Goal: Transaction & Acquisition: Book appointment/travel/reservation

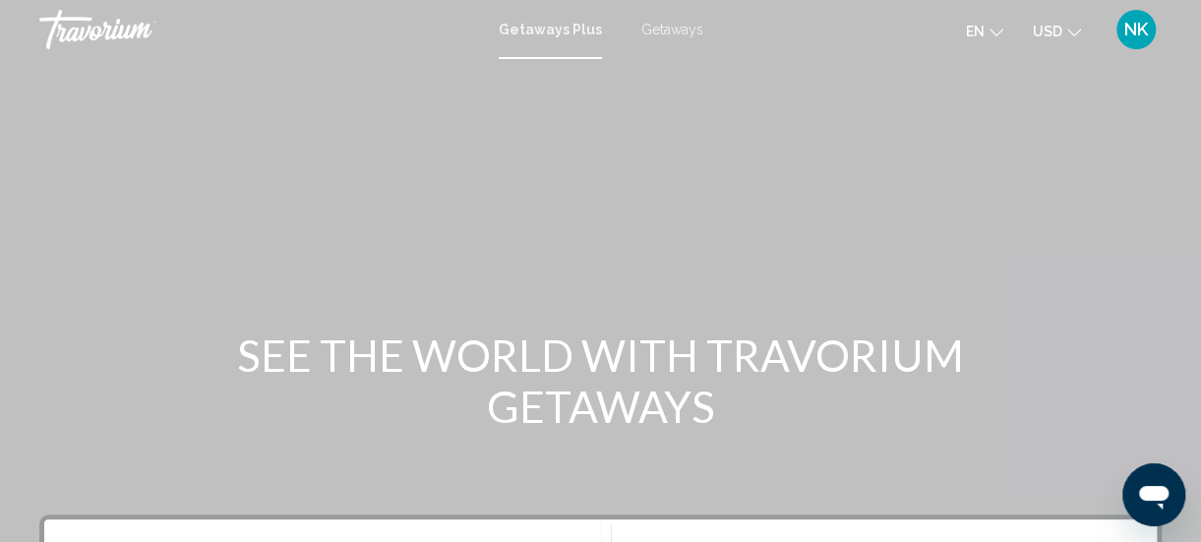
click at [646, 31] on span "Getaways" at bounding box center [672, 30] width 62 height 16
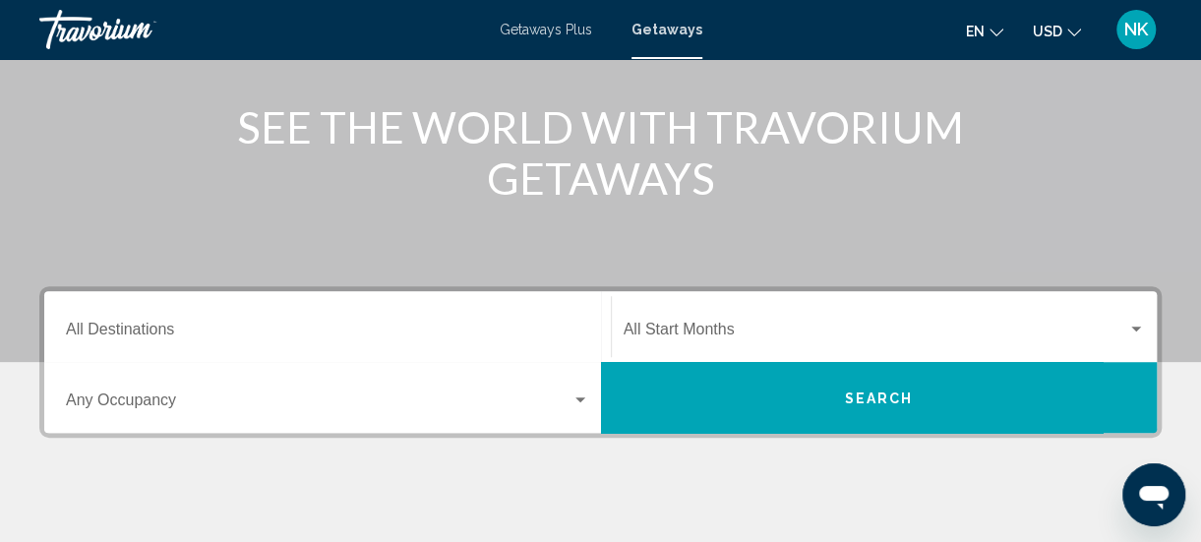
click at [141, 334] on input "Destination All Destinations" at bounding box center [327, 334] width 523 height 18
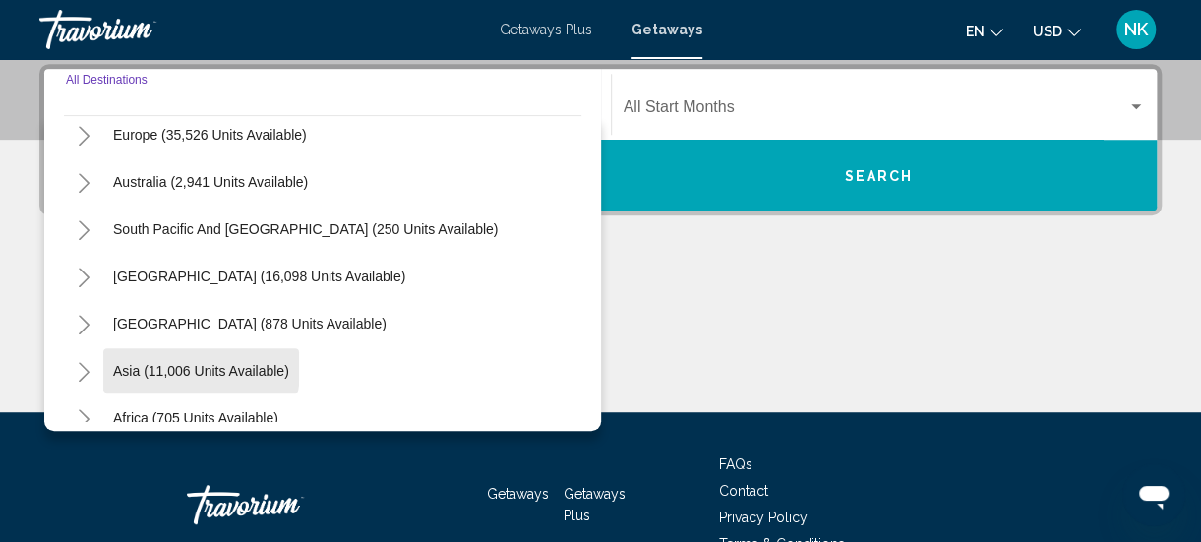
scroll to position [319, 0]
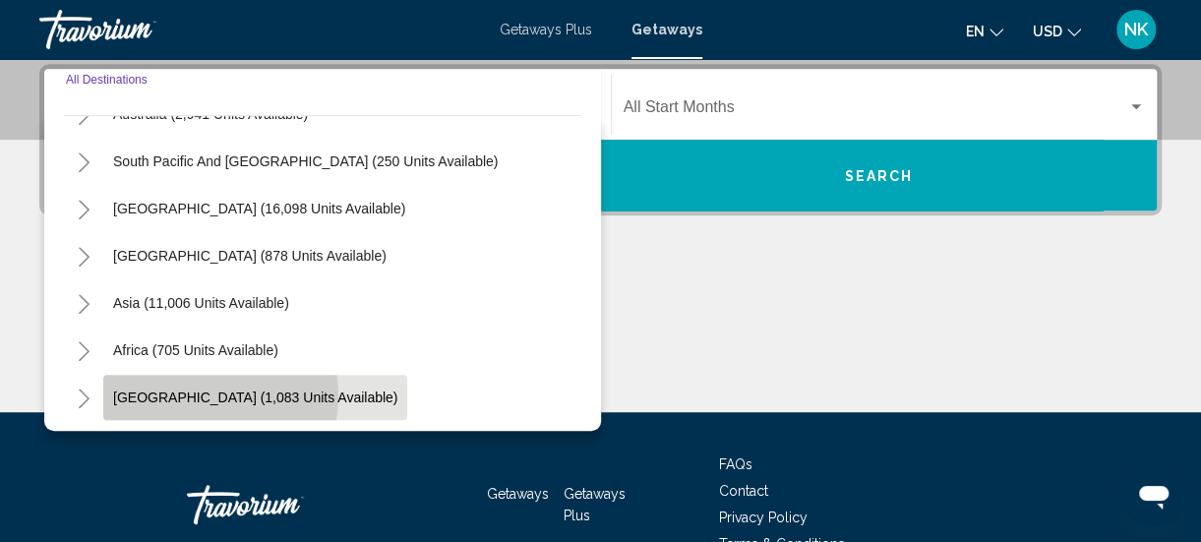
click at [182, 395] on span "[GEOGRAPHIC_DATA] (1,083 units available)" at bounding box center [255, 398] width 284 height 16
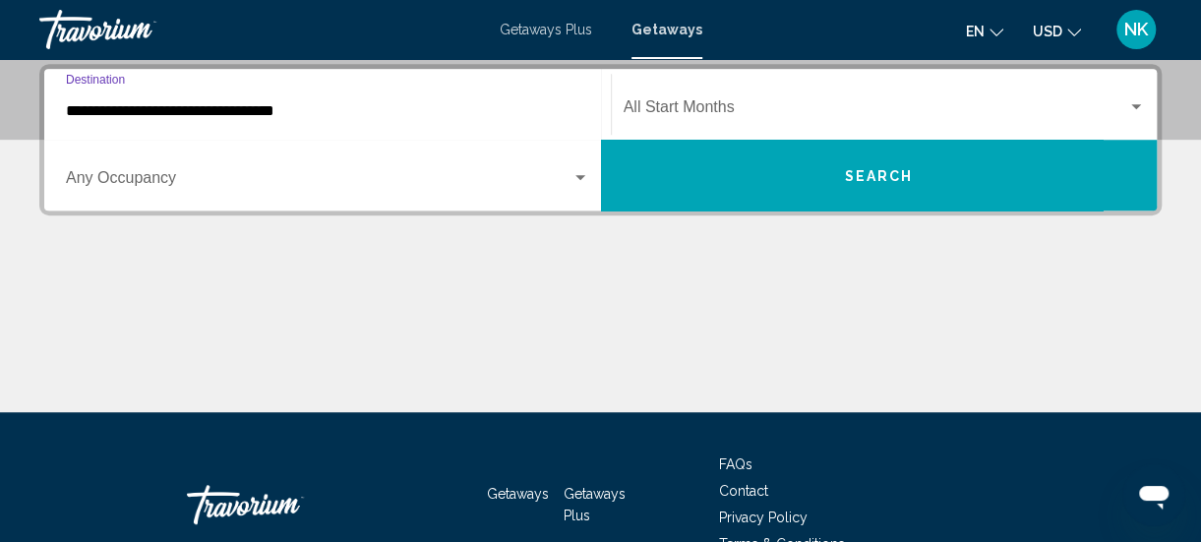
click at [101, 111] on input "**********" at bounding box center [327, 111] width 523 height 18
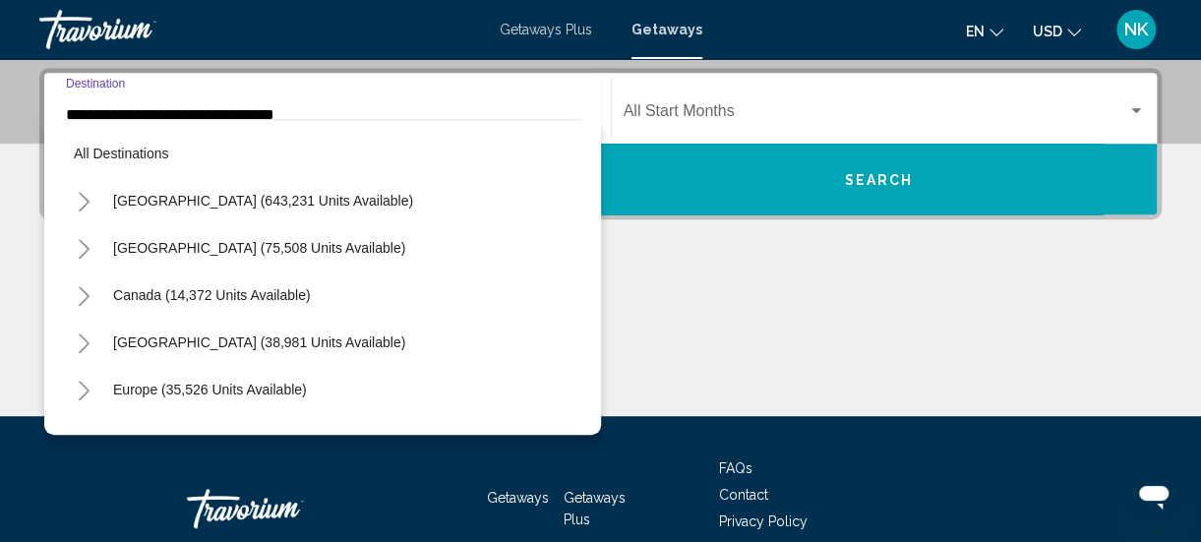
scroll to position [448, 0]
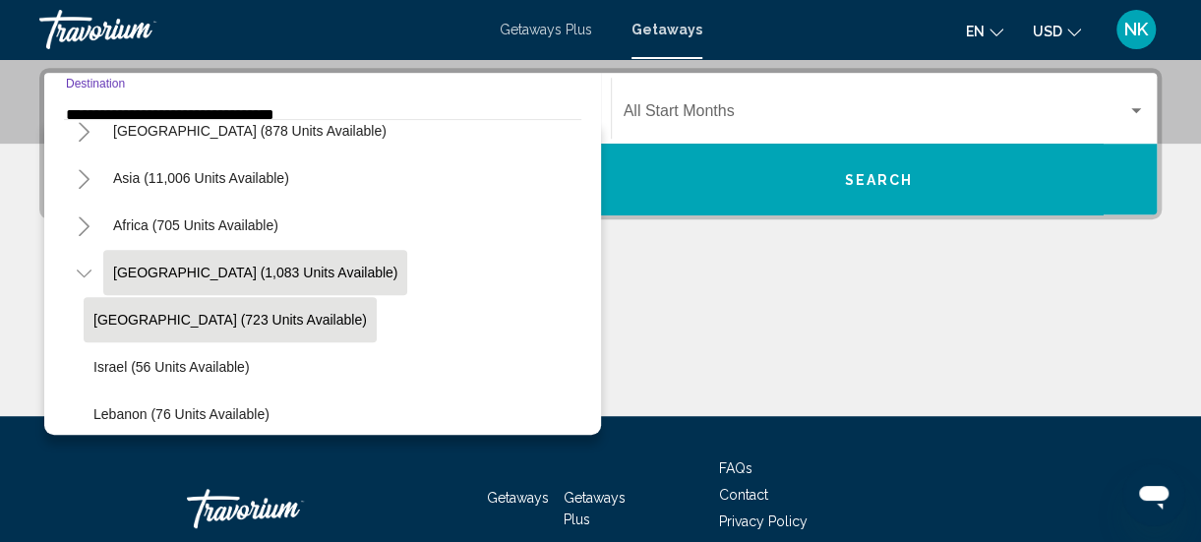
click at [167, 325] on span "[GEOGRAPHIC_DATA] (723 units available)" at bounding box center [229, 320] width 273 height 16
type input "**********"
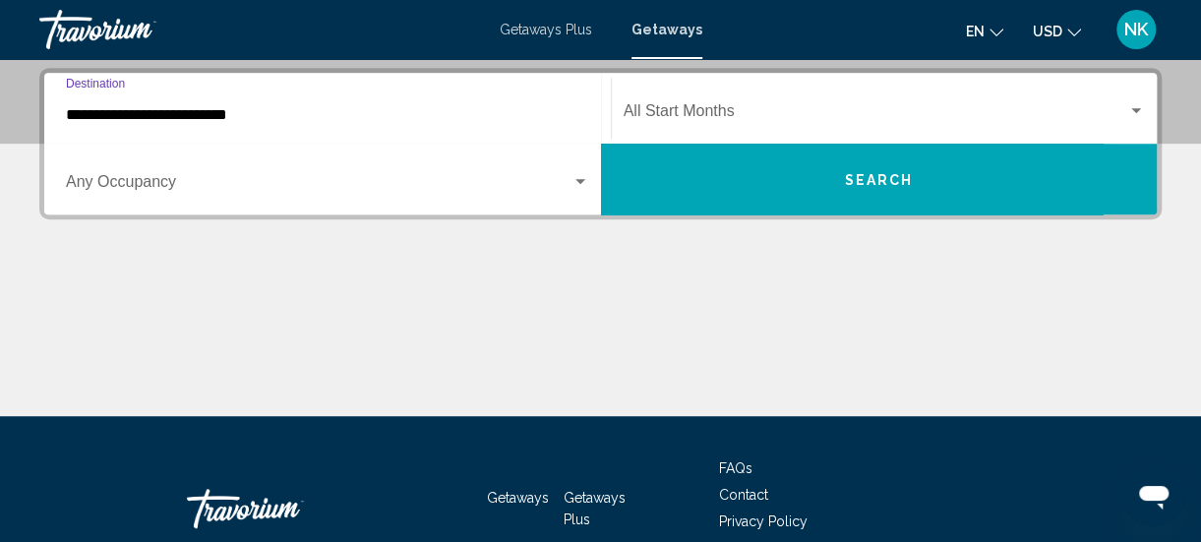
scroll to position [451, 0]
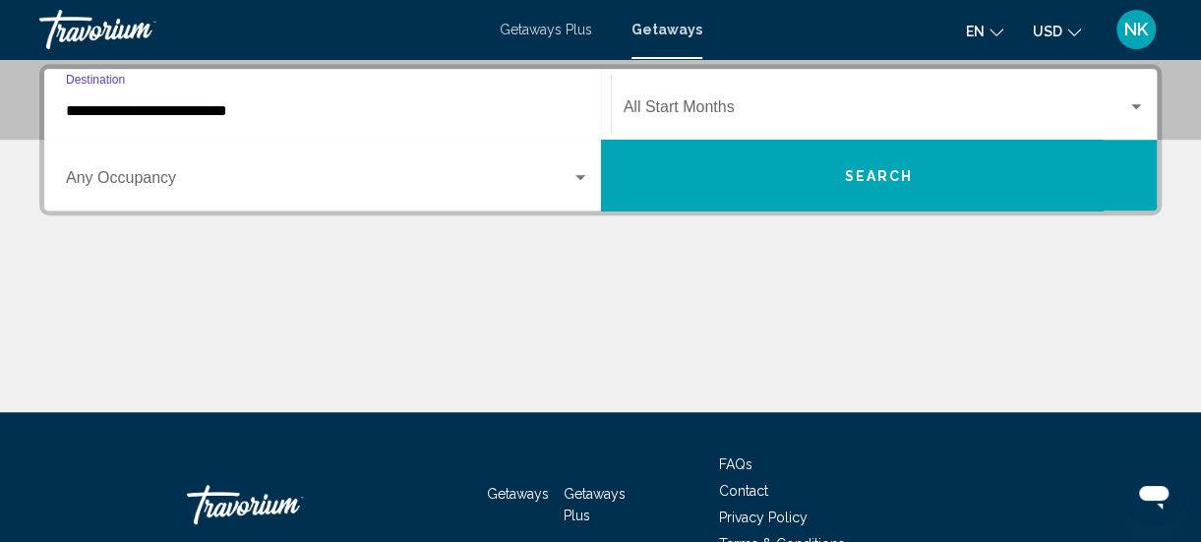
click at [209, 116] on input "**********" at bounding box center [327, 111] width 523 height 18
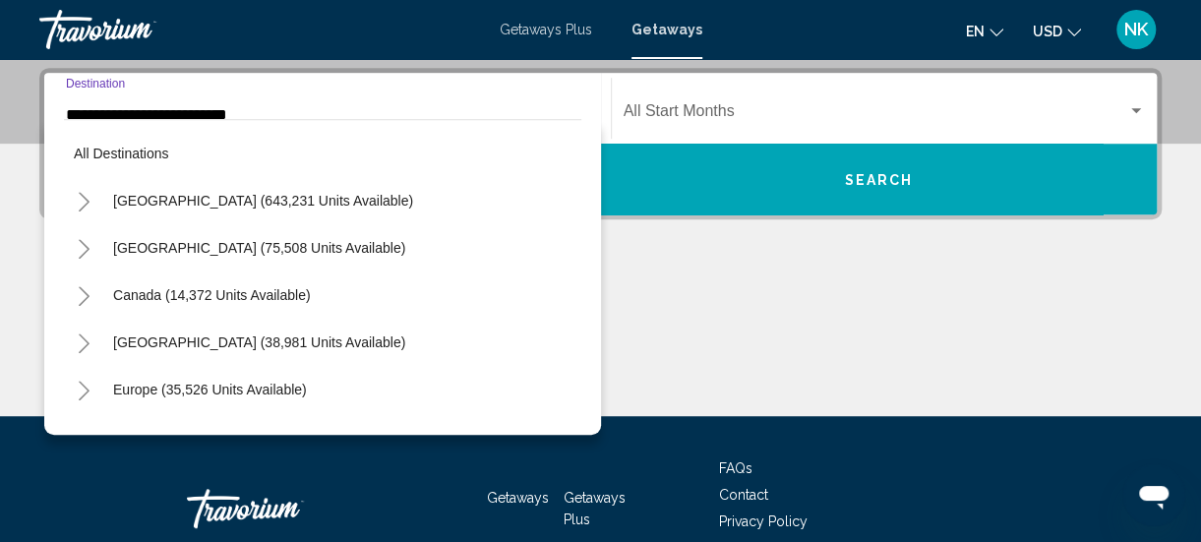
scroll to position [495, 0]
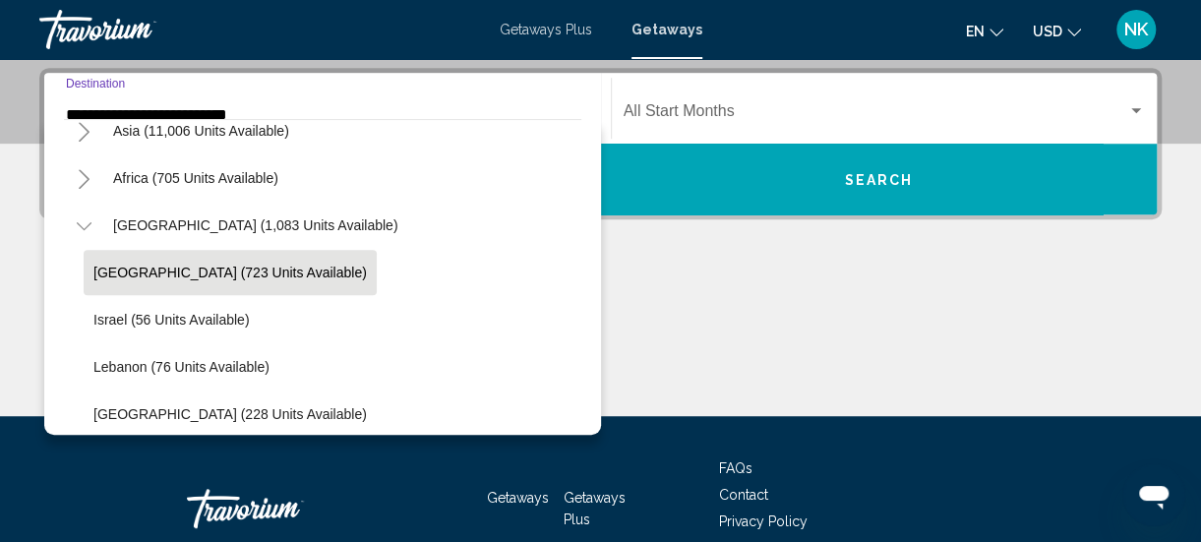
click at [784, 176] on button "Search" at bounding box center [879, 179] width 557 height 71
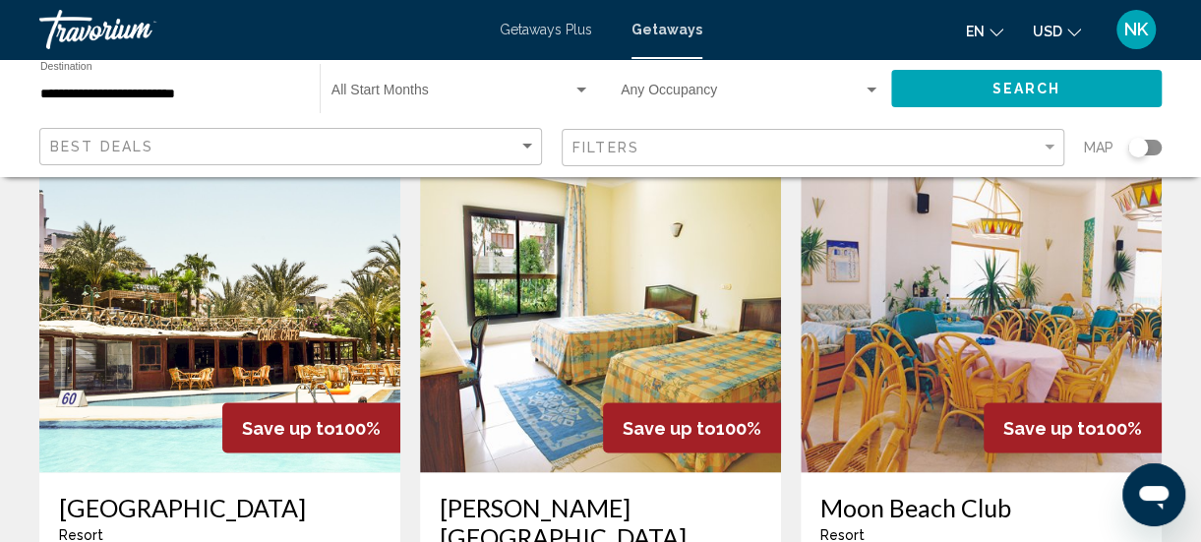
scroll to position [1494, 0]
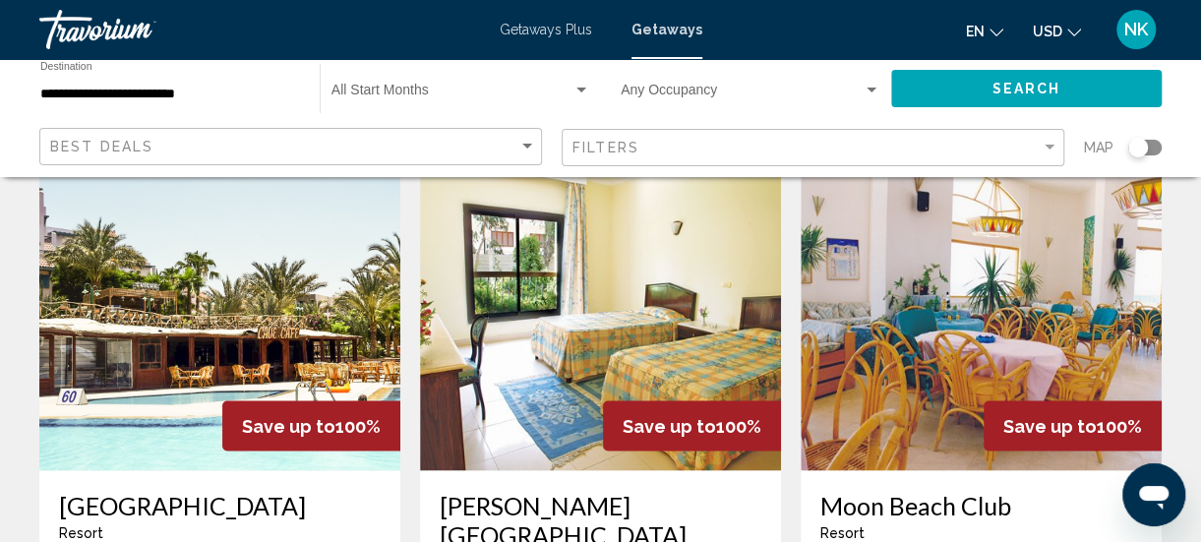
click at [539, 307] on img "Main content" at bounding box center [600, 312] width 361 height 315
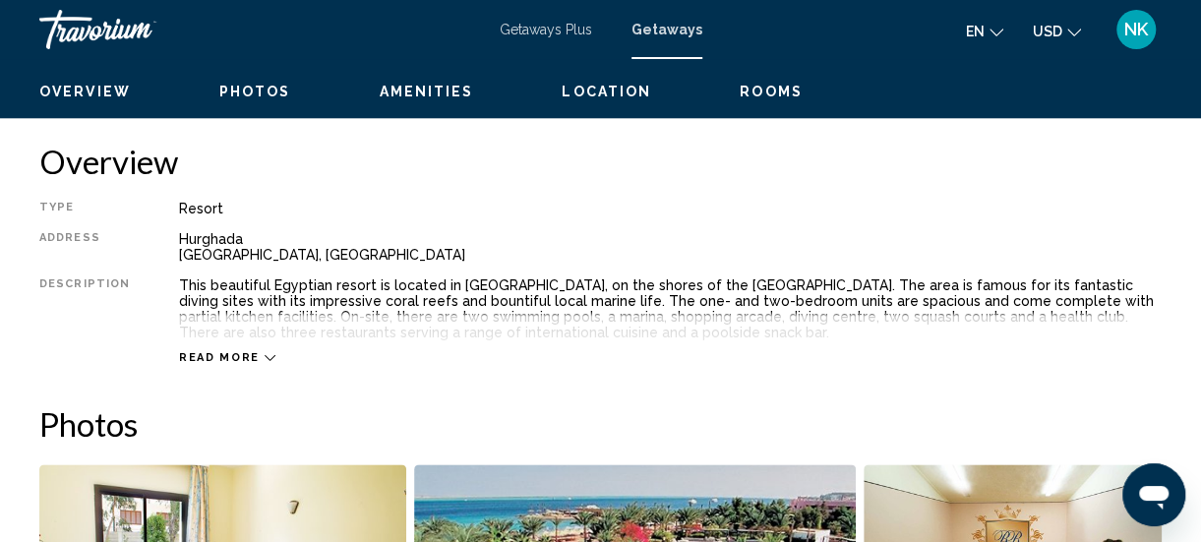
scroll to position [951, 0]
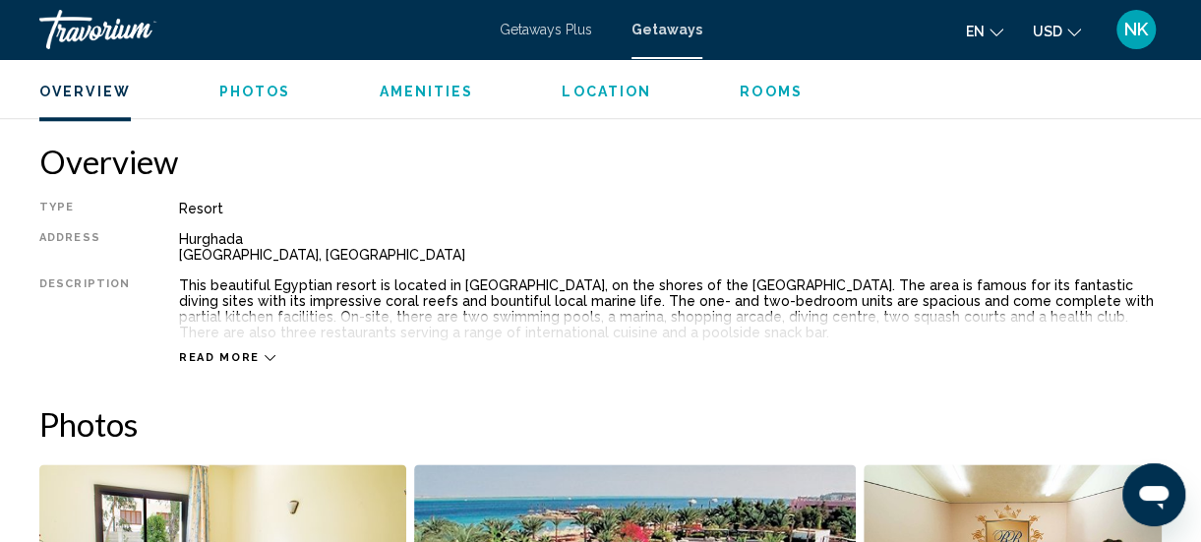
click at [225, 351] on span "Read more" at bounding box center [219, 357] width 81 height 13
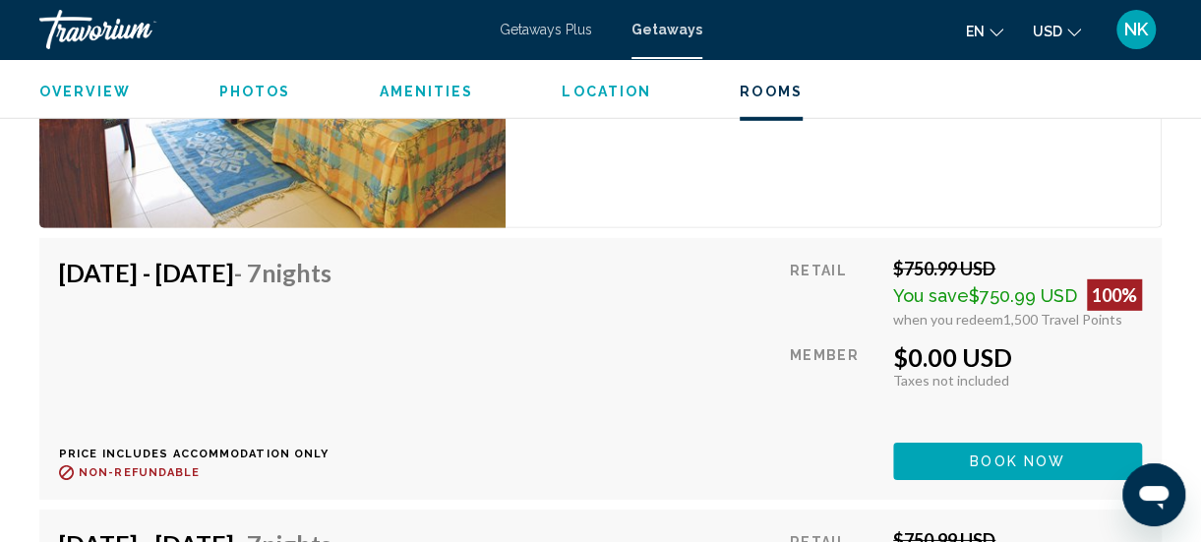
scroll to position [6327, 0]
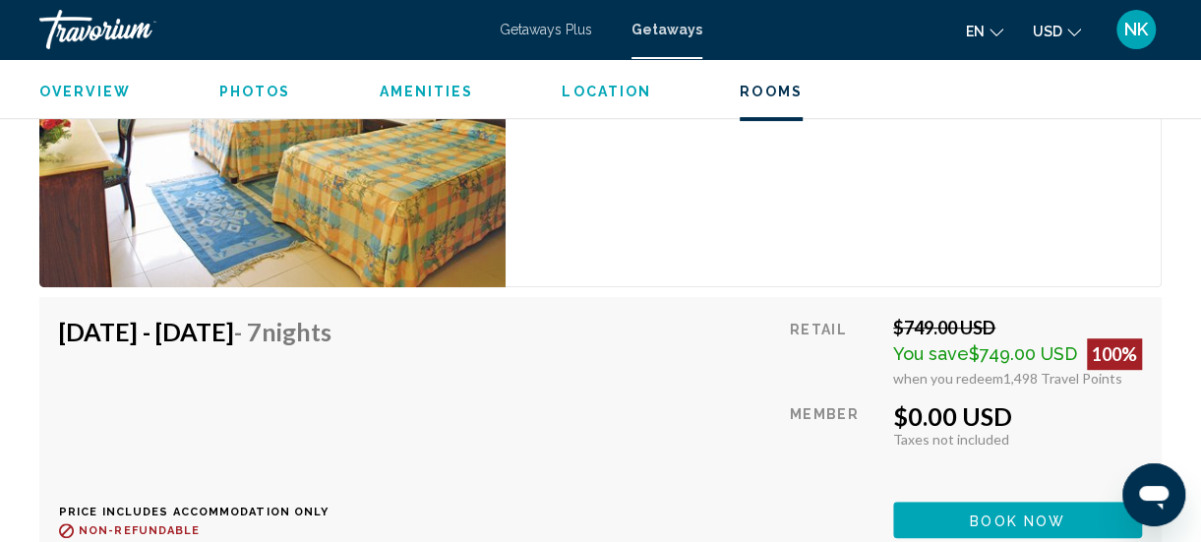
click at [419, 92] on span "Amenities" at bounding box center [426, 92] width 94 height 16
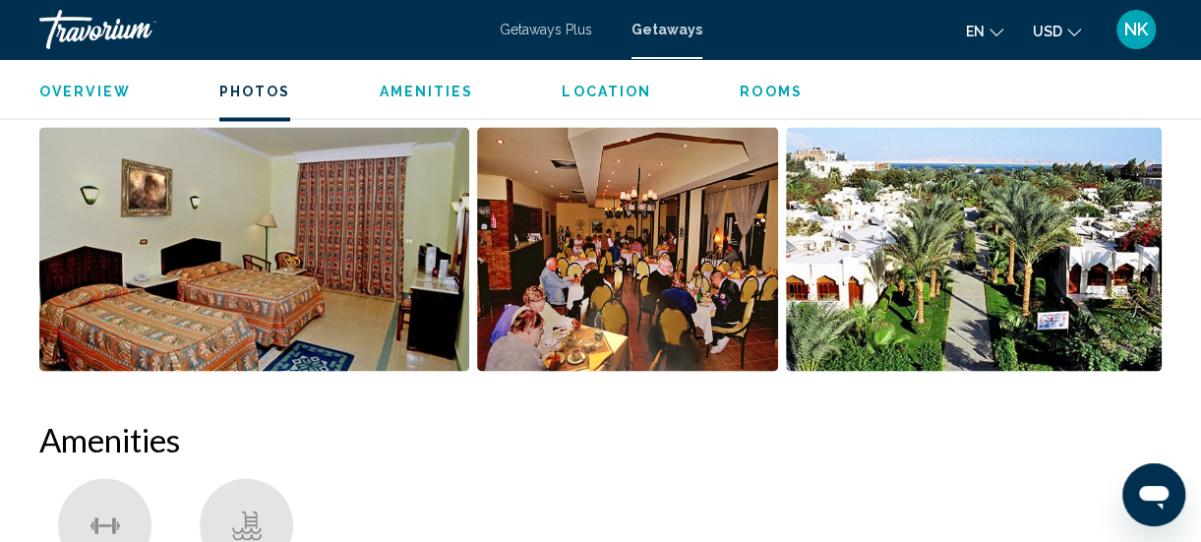
scroll to position [1537, 0]
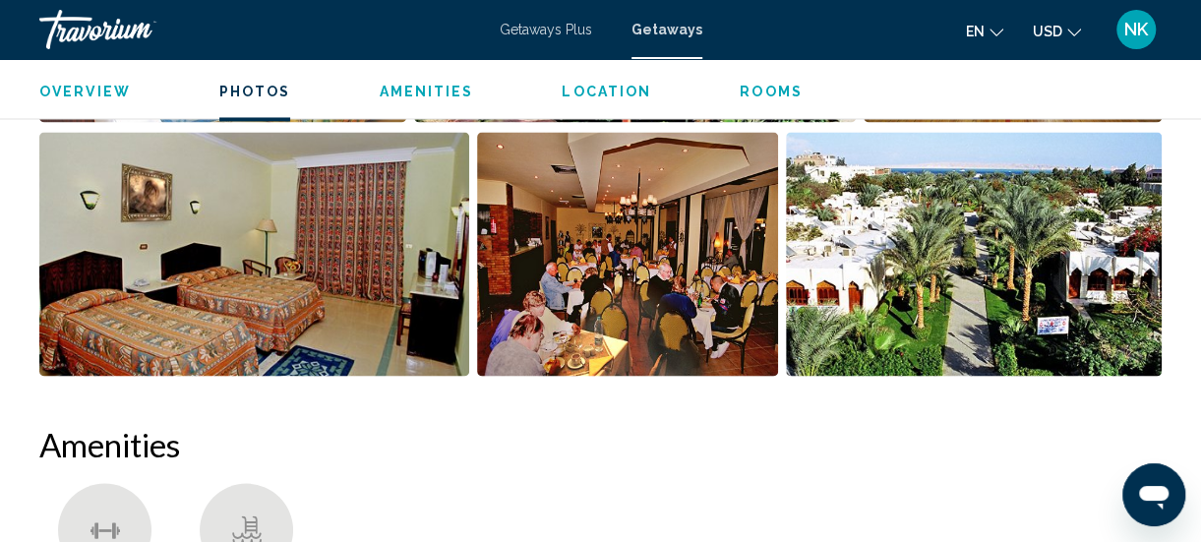
click at [998, 282] on img "Open full-screen image slider" at bounding box center [974, 254] width 376 height 244
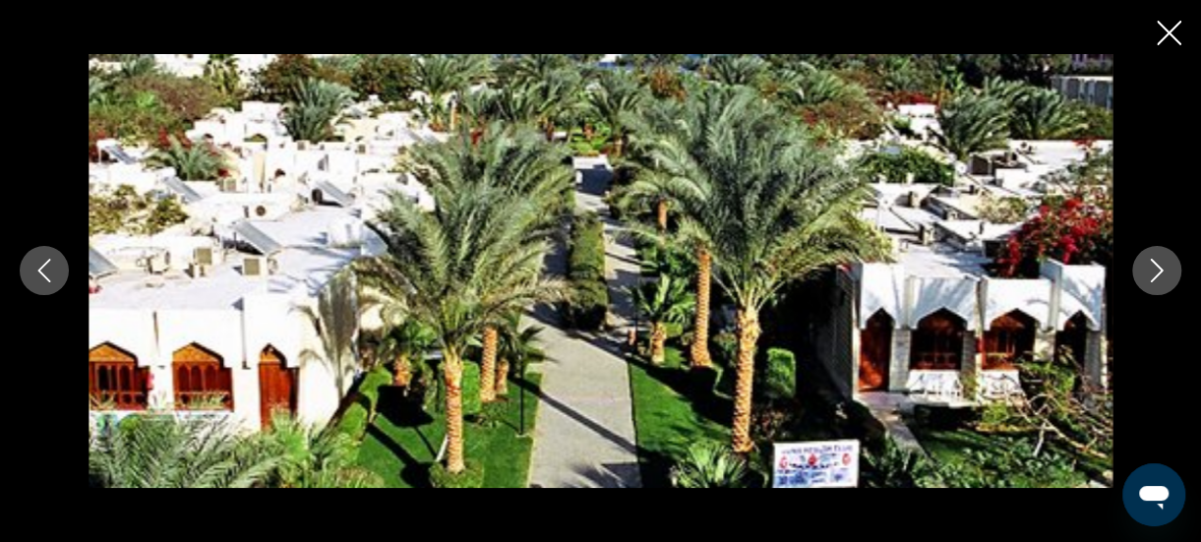
click at [1155, 273] on icon "Next image" at bounding box center [1157, 271] width 24 height 24
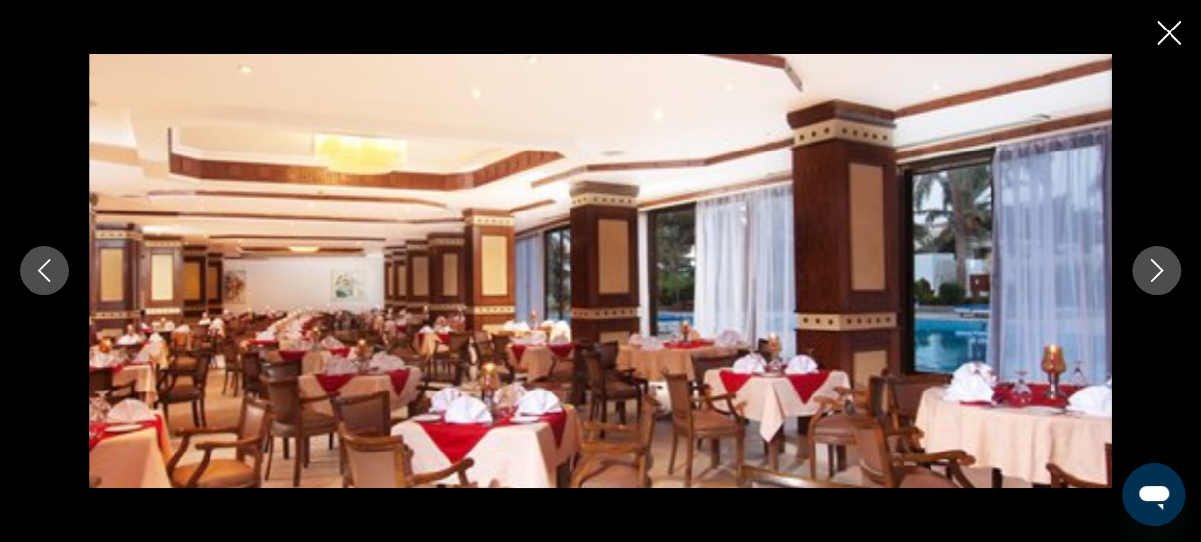
click at [1157, 271] on icon "Next image" at bounding box center [1157, 271] width 24 height 24
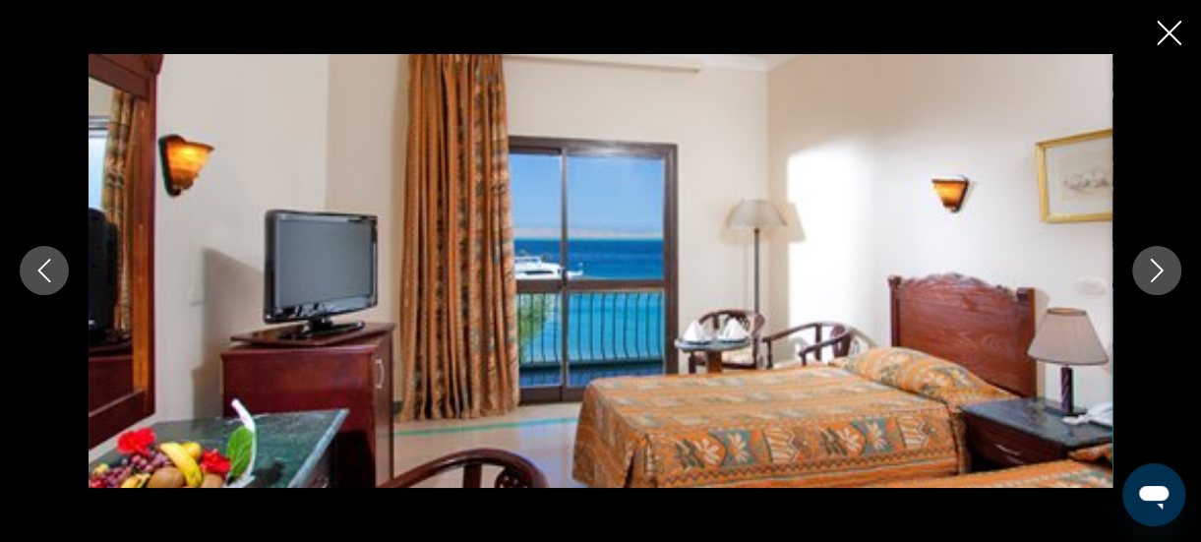
click at [1152, 278] on icon "Next image" at bounding box center [1157, 271] width 24 height 24
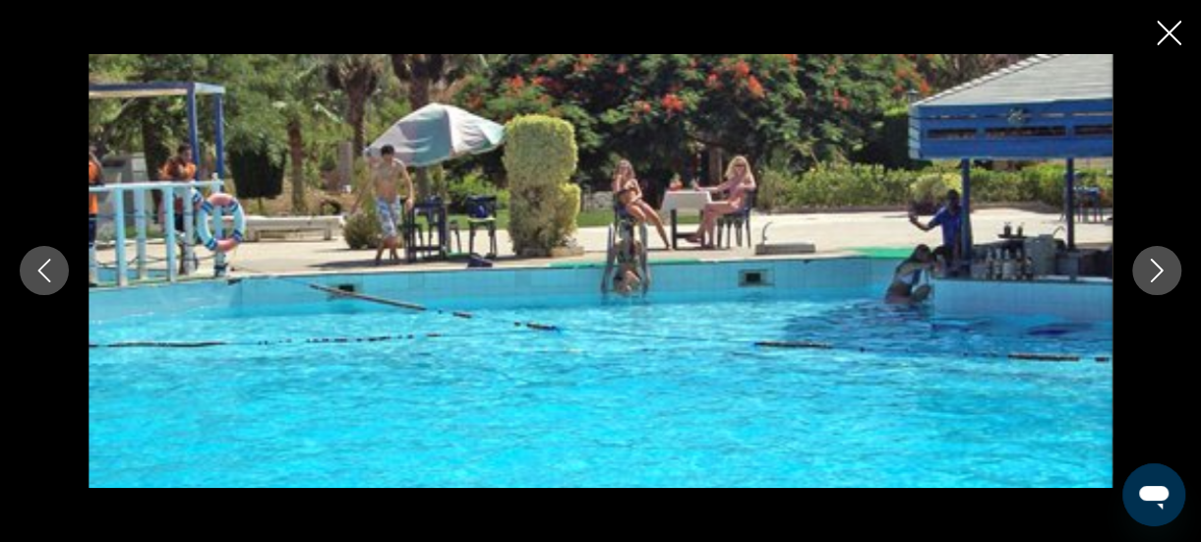
click at [1143, 285] on button "Next image" at bounding box center [1156, 270] width 49 height 49
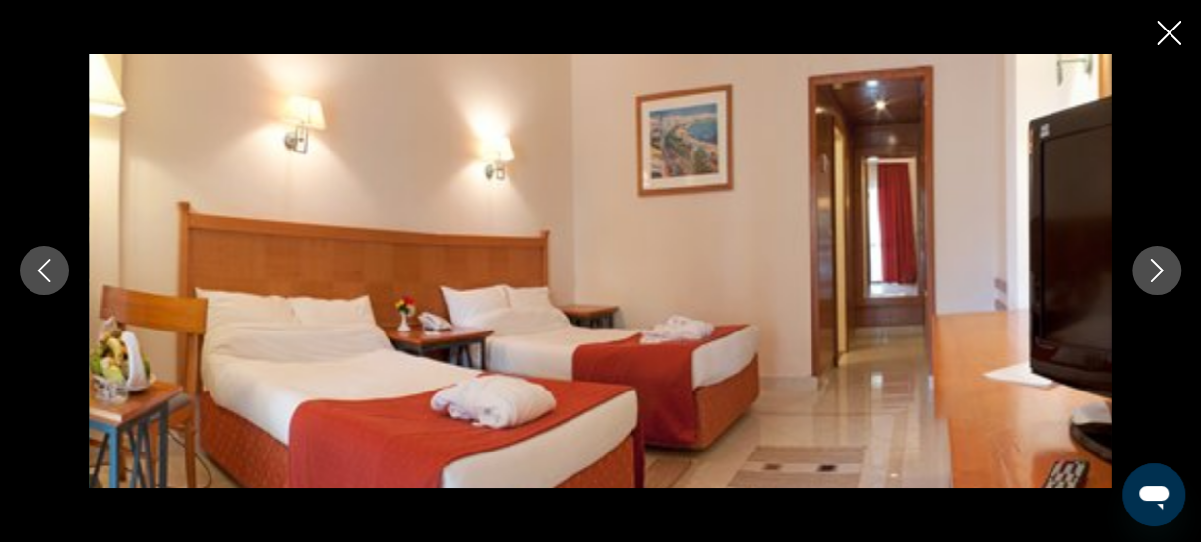
click at [1145, 275] on icon "Next image" at bounding box center [1157, 271] width 24 height 24
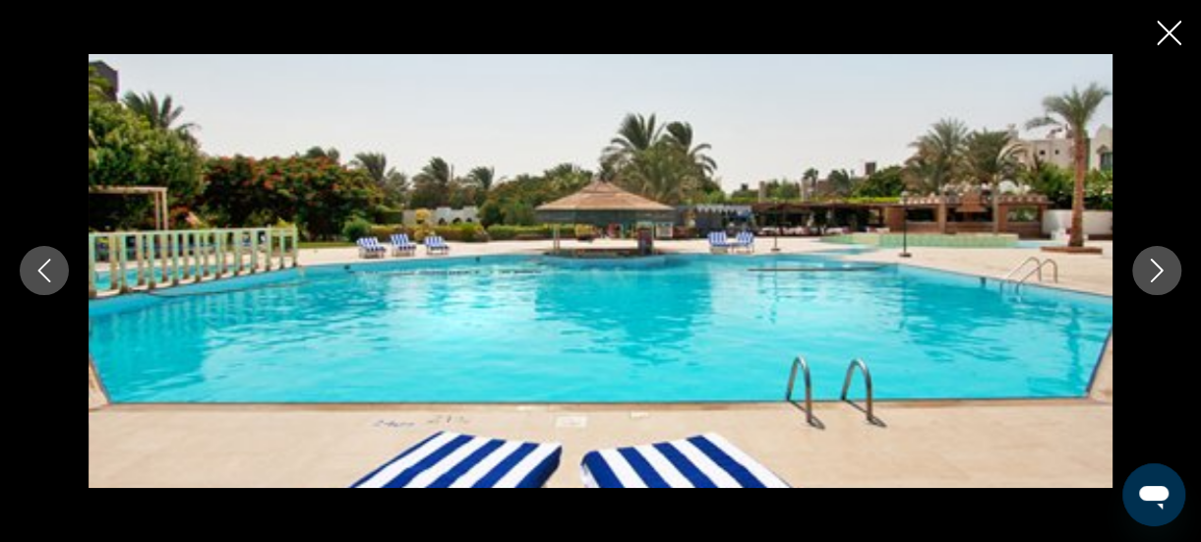
click at [1149, 281] on icon "Next image" at bounding box center [1157, 271] width 24 height 24
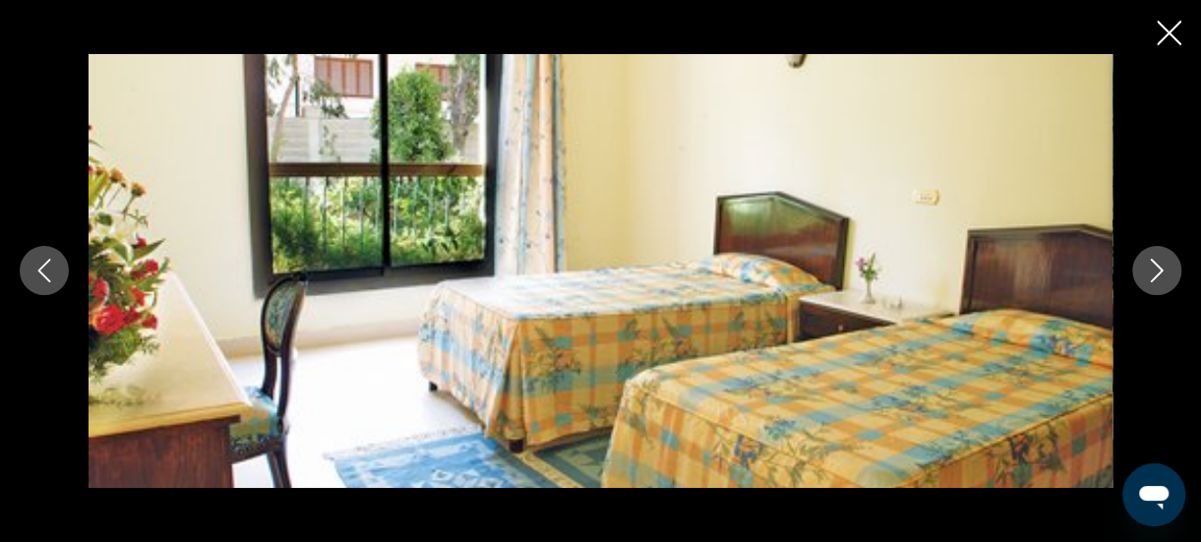
click at [1165, 46] on button "Close slideshow" at bounding box center [1169, 35] width 25 height 30
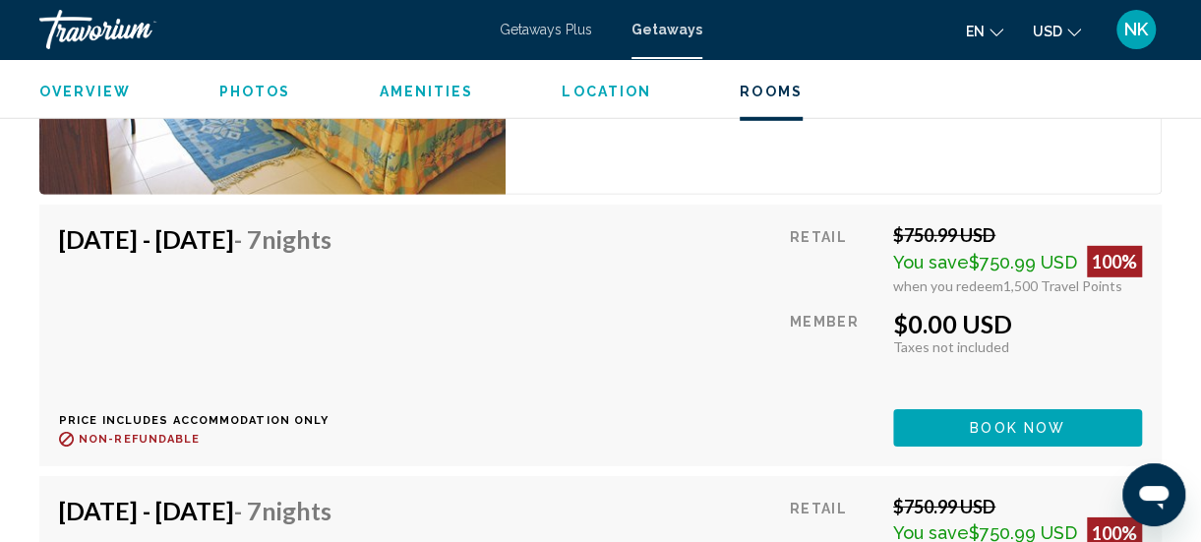
scroll to position [6339, 0]
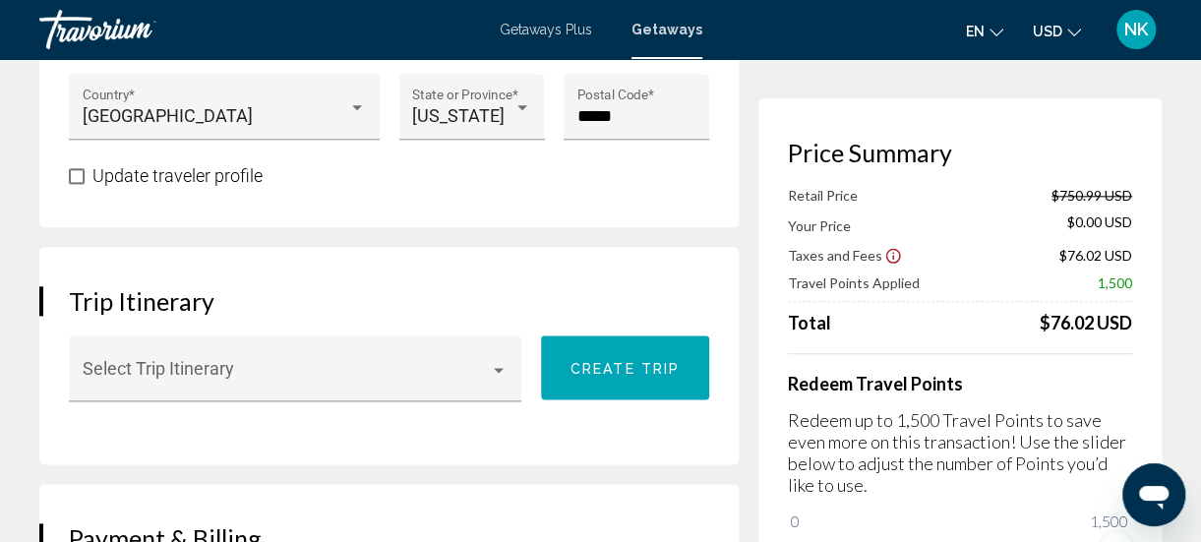
scroll to position [1003, 0]
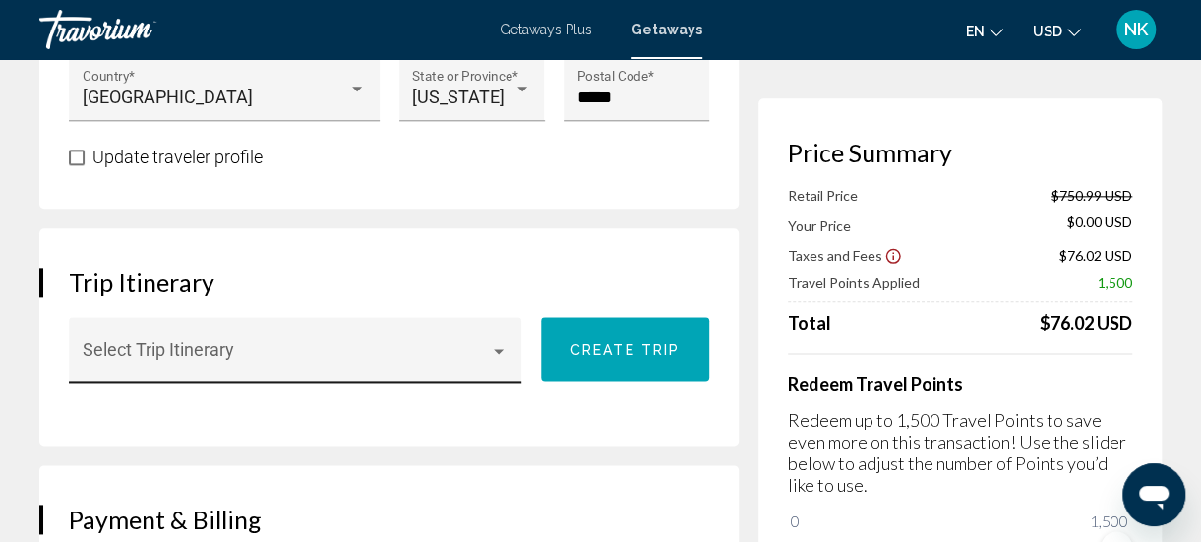
click at [499, 358] on div "Main content" at bounding box center [499, 351] width 18 height 16
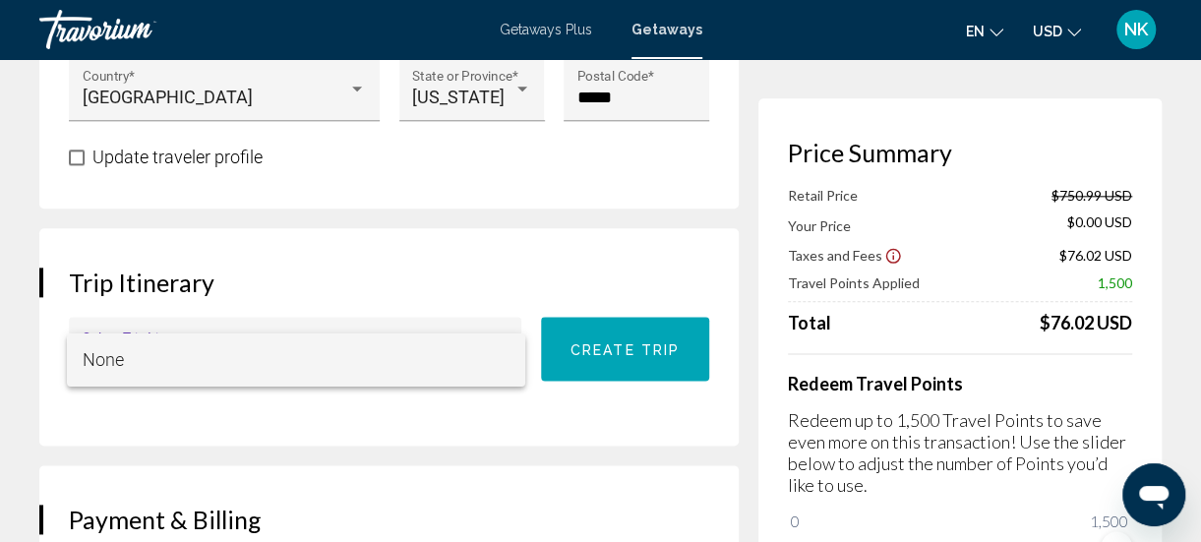
click at [453, 366] on span "None" at bounding box center [296, 359] width 427 height 53
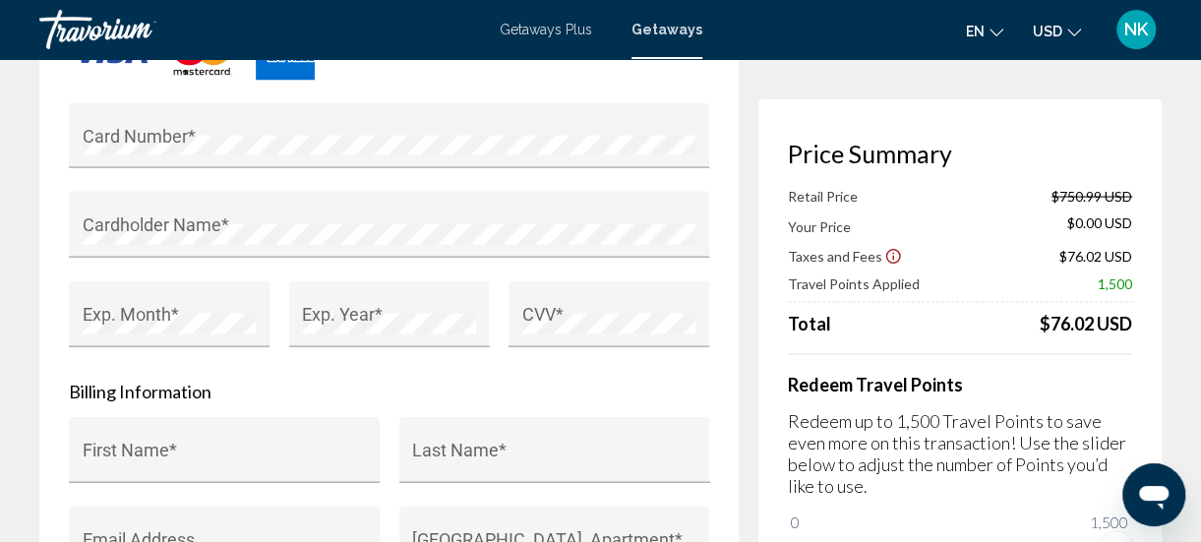
scroll to position [1796, 0]
